Goal: Transaction & Acquisition: Download file/media

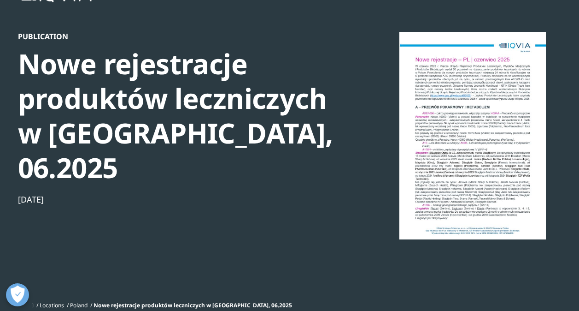
scroll to position [46, 0]
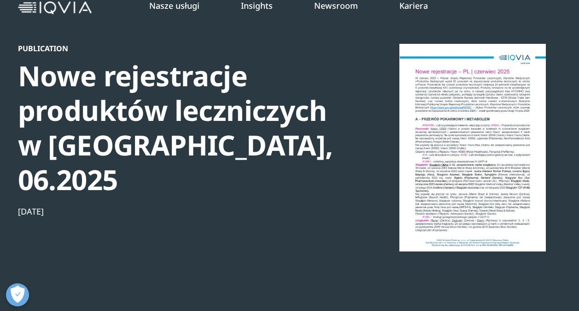
click at [429, 174] on div at bounding box center [473, 147] width 178 height 207
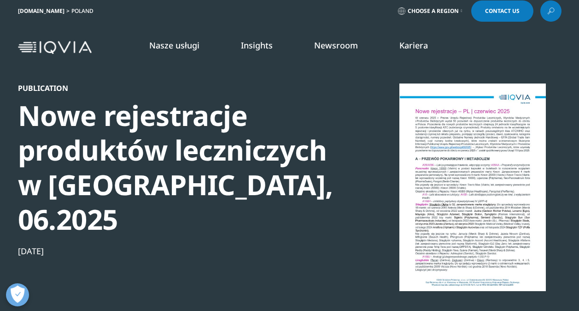
scroll to position [0, 0]
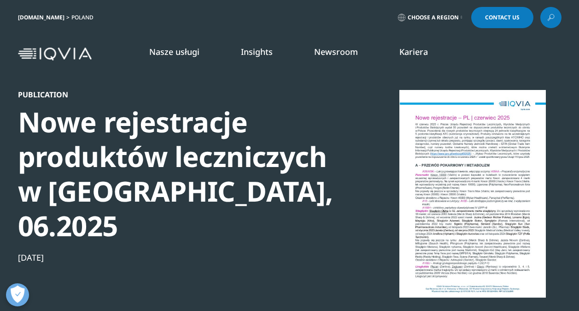
click at [479, 155] on div at bounding box center [473, 193] width 178 height 207
click at [195, 167] on div "Nowe rejestracje produktów leczniczych w [GEOGRAPHIC_DATA], 06.2025" at bounding box center [176, 174] width 316 height 138
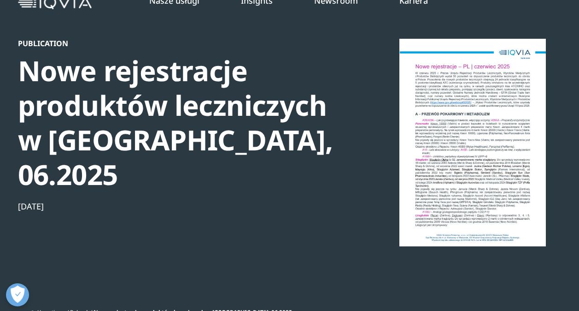
scroll to position [92, 0]
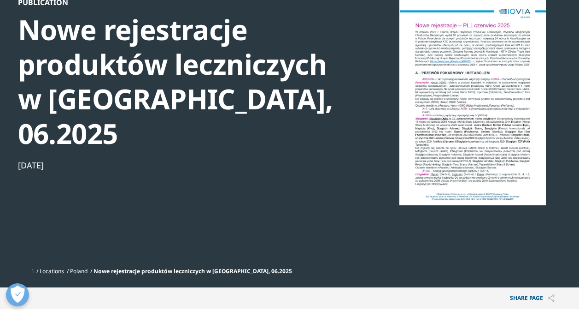
click at [178, 181] on div "Publication Nowe rejestracje produktów leczniczych w [GEOGRAPHIC_DATA], 06.[DAT…" at bounding box center [176, 130] width 316 height 265
click at [148, 227] on div "Publication Nowe rejestracje produktów leczniczych w [GEOGRAPHIC_DATA], 06.[DAT…" at bounding box center [176, 130] width 316 height 265
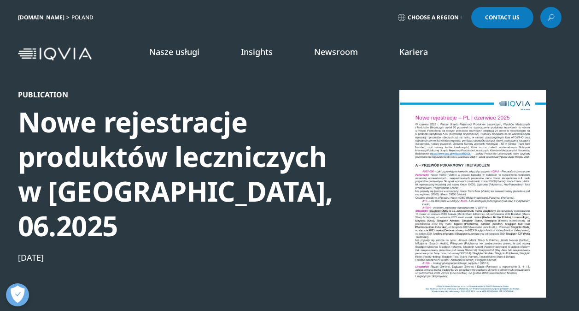
scroll to position [0, 0]
click at [202, 172] on div "Nowe rejestracje produktów leczniczych w [GEOGRAPHIC_DATA], 06.2025" at bounding box center [176, 174] width 316 height 138
drag, startPoint x: 375, startPoint y: 92, endPoint x: 366, endPoint y: 88, distance: 9.8
click at [373, 91] on div "Publication Nowe rejestracje produktów leczniczych w [GEOGRAPHIC_DATA], 06.[DAT…" at bounding box center [290, 222] width 544 height 265
click at [246, 52] on link "Insights" at bounding box center [257, 51] width 32 height 11
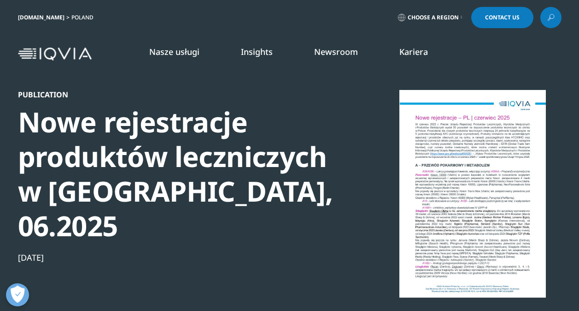
click at [66, 195] on div "Nowe rejestracje produktów leczniczych w [GEOGRAPHIC_DATA], 06.2025" at bounding box center [176, 174] width 316 height 138
click at [459, 166] on div at bounding box center [473, 193] width 178 height 207
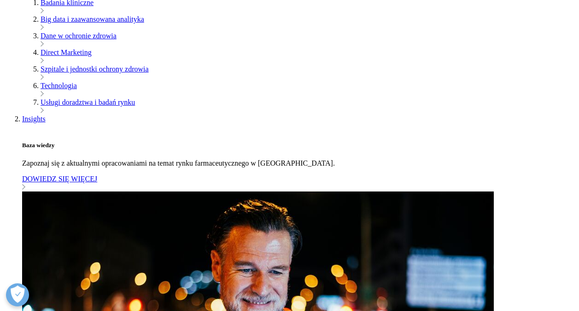
scroll to position [369, 0]
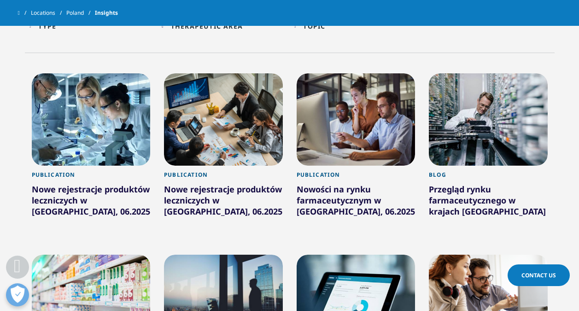
click at [39, 197] on div "Nowe rejestracje produktów leczniczych w [GEOGRAPHIC_DATA], 06.2025" at bounding box center [91, 201] width 119 height 37
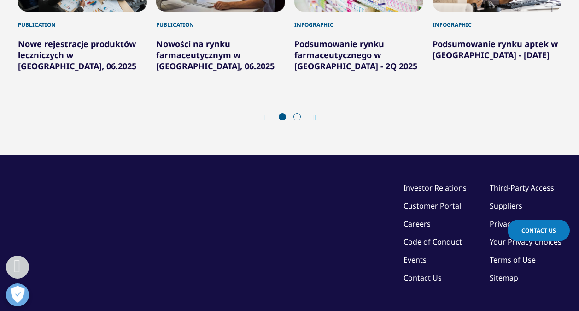
scroll to position [323, 0]
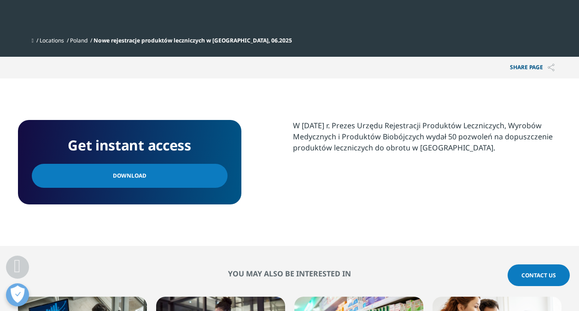
click at [141, 170] on span "Download" at bounding box center [130, 175] width 34 height 10
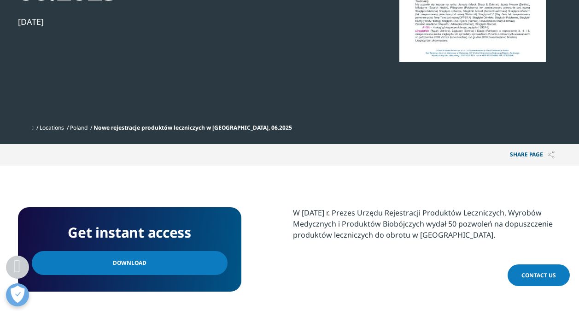
scroll to position [92, 0]
